Goal: Information Seeking & Learning: Learn about a topic

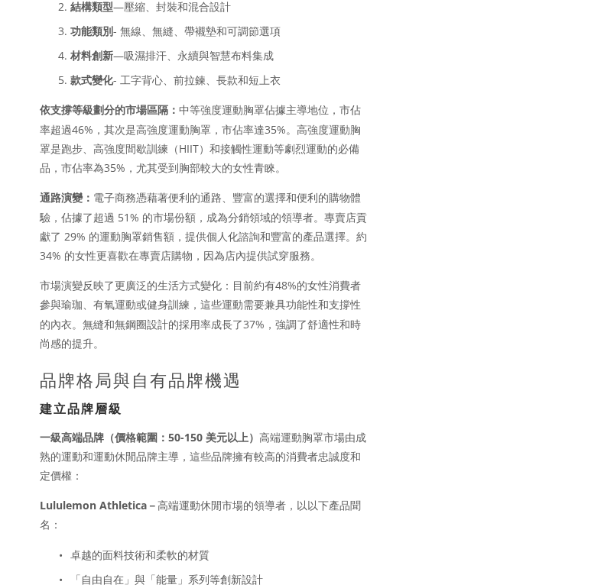
scroll to position [2721, 0]
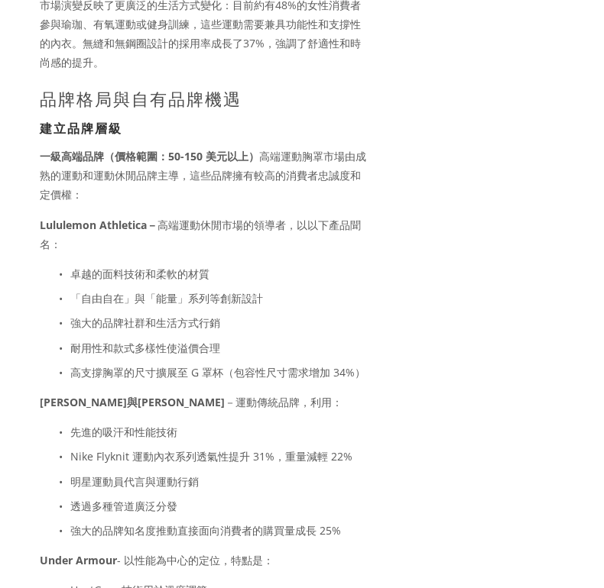
scroll to position [2827, 0]
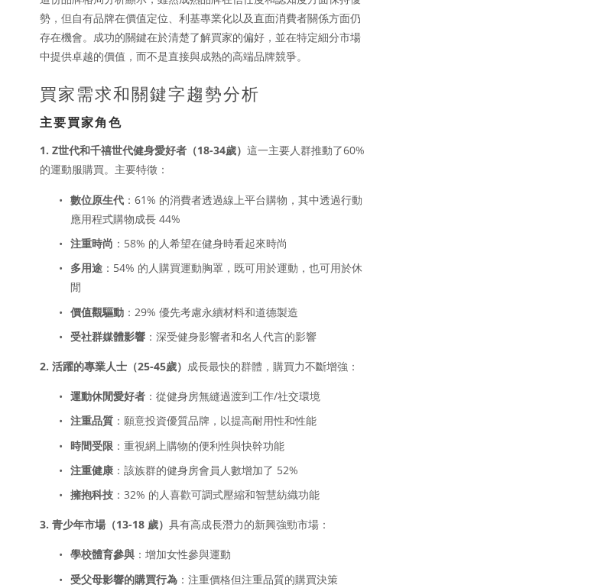
scroll to position [6373, 0]
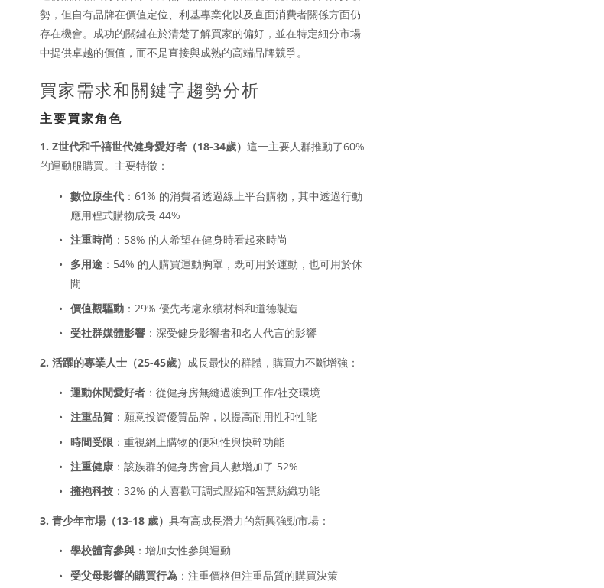
drag, startPoint x: 57, startPoint y: 127, endPoint x: 200, endPoint y: 126, distance: 143.6
click at [201, 139] on font "1. Z世代和千禧世代健身愛好者（18-34歲）" at bounding box center [143, 146] width 207 height 15
drag, startPoint x: 51, startPoint y: 129, endPoint x: 248, endPoint y: 124, distance: 197.2
click at [248, 137] on p "1. Z世代和千禧世代健身愛好者（18-34歲） 這一主要人群推動了60%的運動服購買。主要特徵：" at bounding box center [204, 156] width 329 height 38
copy font "Z世代和千禧世代健身愛好者（18-34歲）"
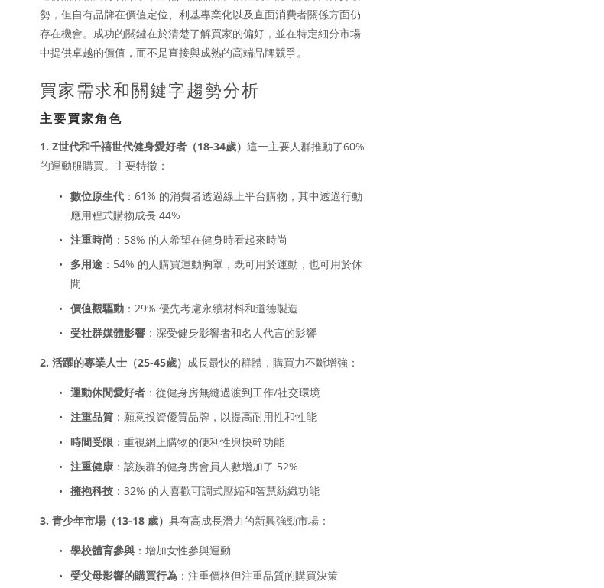
click at [361, 230] on ul "數位原生代 ：61% 的消費者透過線上平台購物，其中透過行動應用程式購物成長 44% 注重時尚 ：58% 的人希望在健身時看起來時尚 多用途 ：54% 的人購…" at bounding box center [204, 264] width 329 height 156
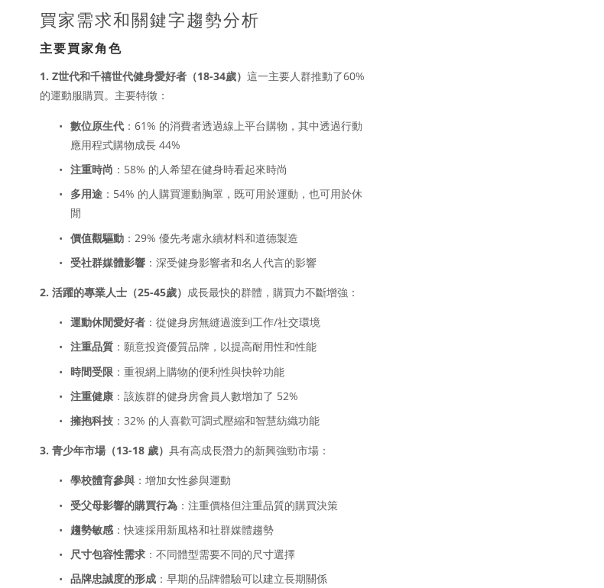
scroll to position [6446, 0]
